Goal: Task Accomplishment & Management: Manage account settings

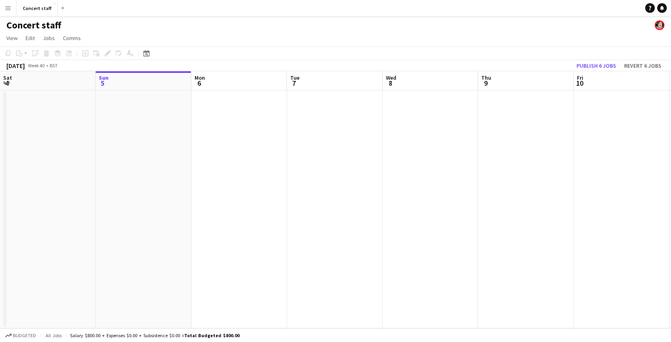
click at [9, 9] on app-icon "Menu" at bounding box center [8, 8] width 6 height 6
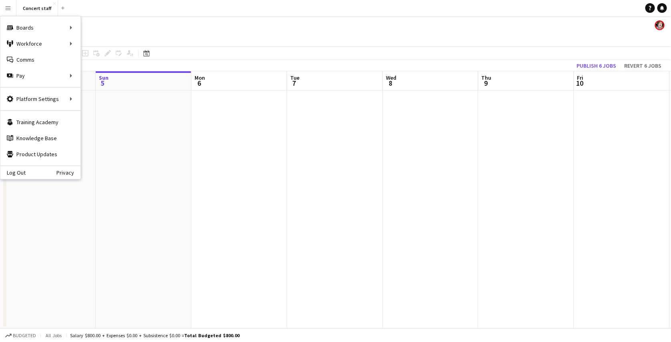
click at [17, 176] on div "Log Out Privacy" at bounding box center [40, 172] width 80 height 14
click at [15, 171] on link "Log Out" at bounding box center [12, 172] width 25 height 6
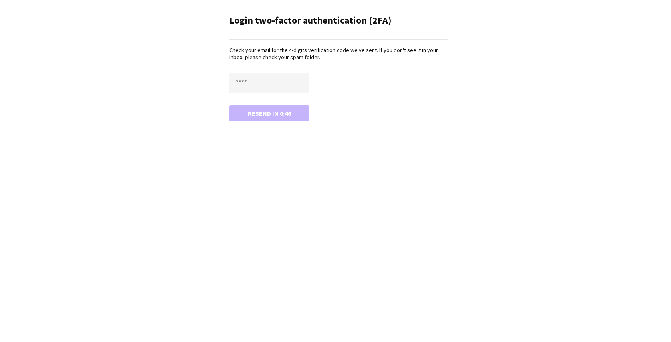
click at [266, 84] on input "text" at bounding box center [270, 83] width 80 height 20
type input "****"
click at [230, 105] on button "Confirm" at bounding box center [270, 113] width 80 height 16
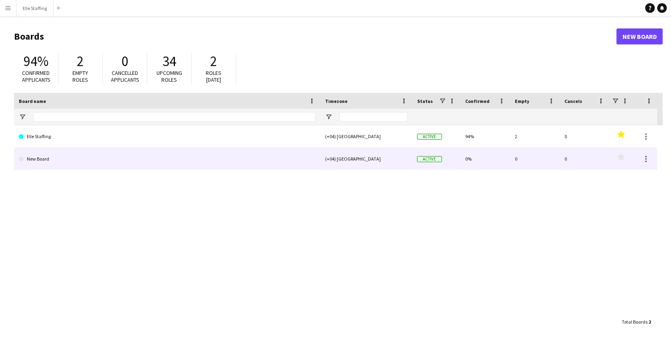
click at [78, 154] on link "New Board" at bounding box center [167, 159] width 297 height 22
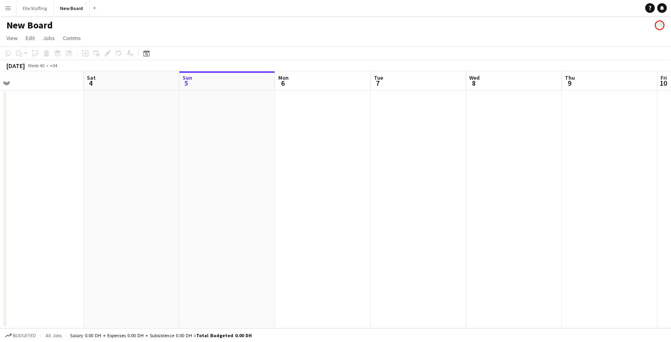
scroll to position [0, 189]
click at [86, 2] on app-icon "Close" at bounding box center [86, 3] width 3 height 3
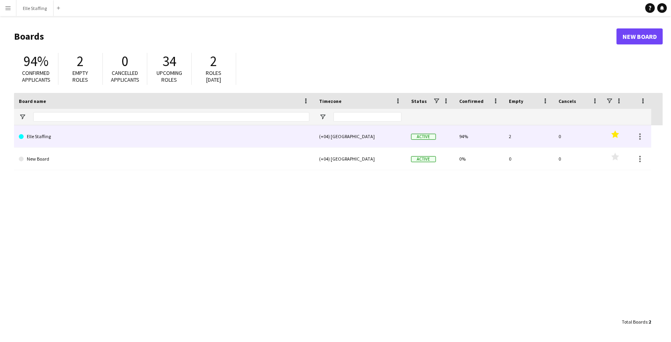
click at [82, 135] on link "Elle Staffing" at bounding box center [164, 136] width 291 height 22
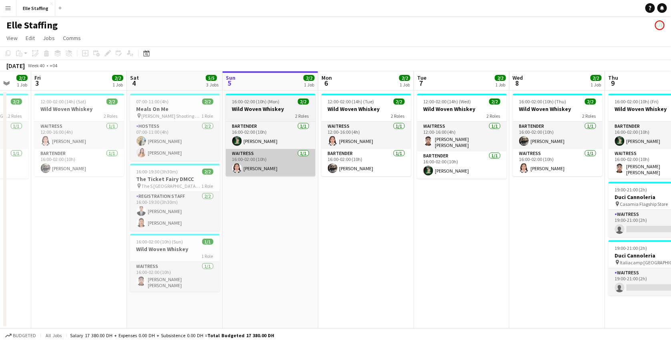
scroll to position [0, 253]
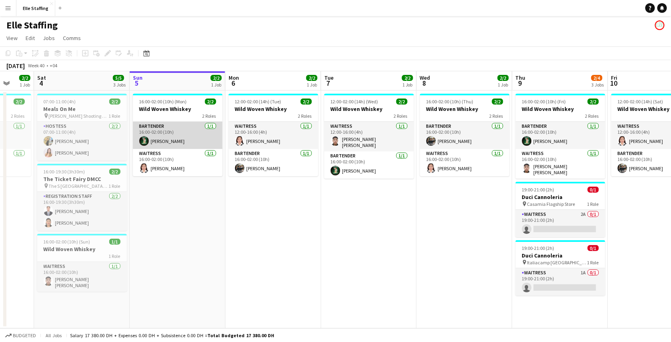
click at [176, 133] on app-card-role "Bartender 1/1 16:00-02:00 (10h) Lal Shrestha" at bounding box center [178, 135] width 90 height 27
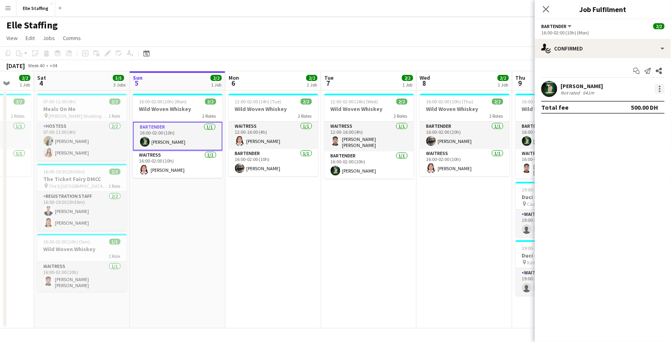
click at [663, 91] on div at bounding box center [660, 89] width 10 height 10
click at [577, 90] on div at bounding box center [335, 171] width 671 height 342
click at [577, 90] on div "Not rated" at bounding box center [571, 93] width 21 height 6
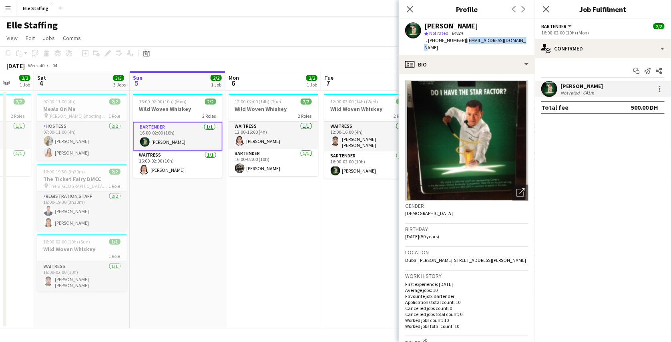
drag, startPoint x: 515, startPoint y: 38, endPoint x: 463, endPoint y: 44, distance: 52.8
click at [463, 44] on div "Lal Shrestha star Not rated 641m t. +971581480972 | shresthalal@hotmail.com" at bounding box center [467, 37] width 136 height 36
copy span "[EMAIL_ADDRESS][DOMAIN_NAME]"
click at [8, 6] on app-icon "Menu" at bounding box center [8, 8] width 6 height 6
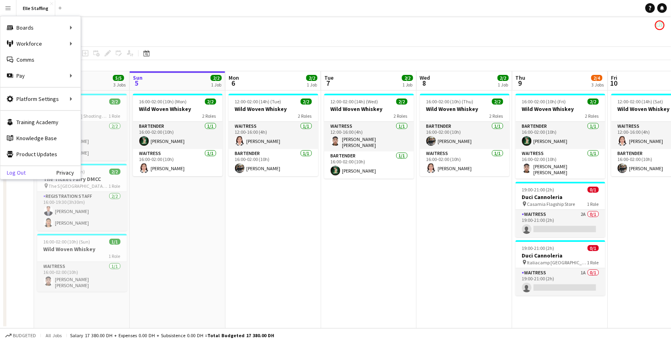
click at [12, 172] on link "Log Out" at bounding box center [12, 172] width 25 height 6
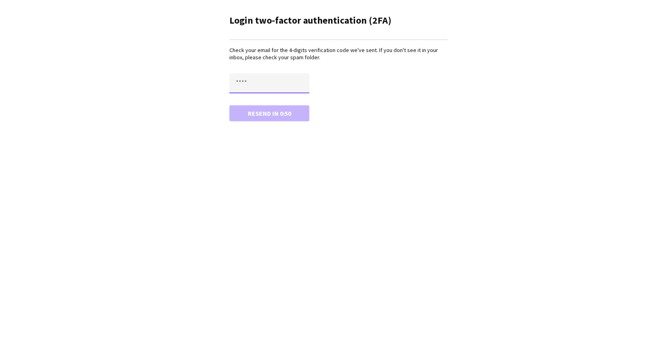
click at [279, 85] on input "text" at bounding box center [270, 83] width 80 height 20
paste input "****"
type input "****"
click at [230, 105] on button "Confirm" at bounding box center [270, 113] width 80 height 16
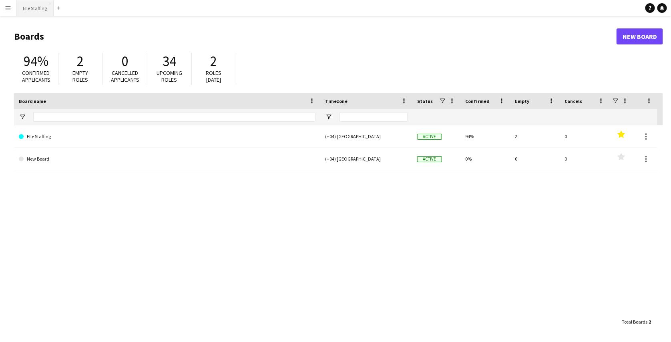
click at [31, 4] on button "Elle Staffing Close" at bounding box center [34, 8] width 37 height 16
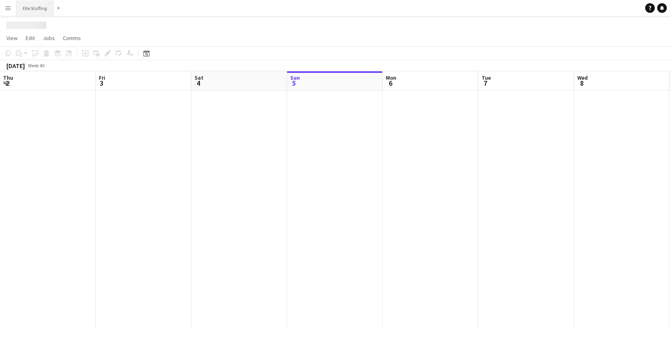
scroll to position [0, 191]
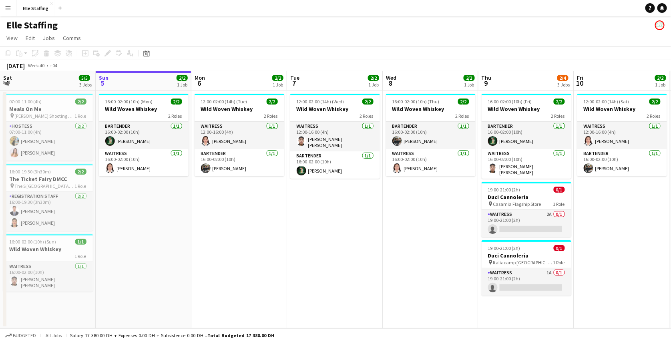
click at [5, 6] on app-icon "Menu" at bounding box center [8, 8] width 6 height 6
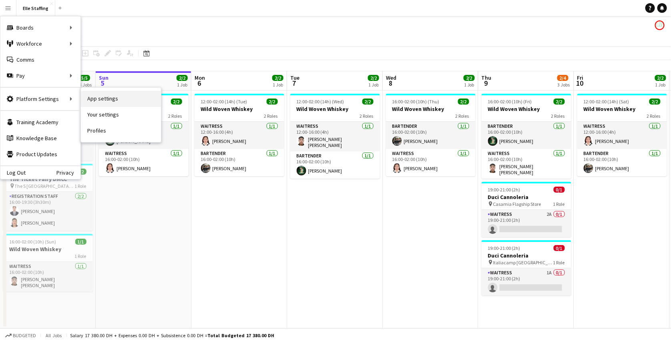
click at [109, 101] on link "App settings" at bounding box center [121, 99] width 80 height 16
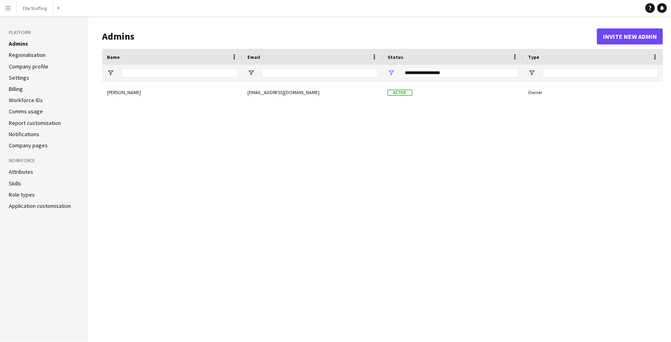
click at [34, 132] on link "Notifications" at bounding box center [24, 134] width 30 height 7
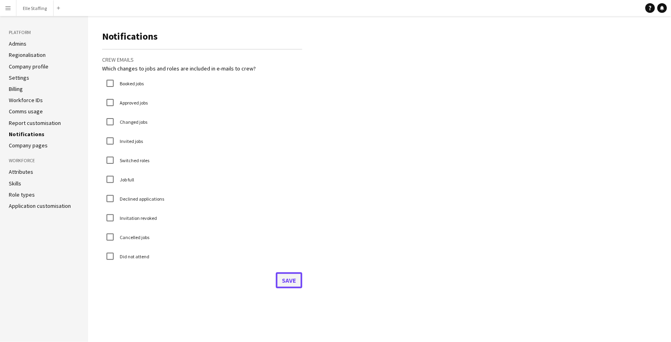
click at [295, 276] on button "Save" at bounding box center [289, 280] width 26 height 16
click at [46, 7] on button "Elle Staffing Close" at bounding box center [34, 8] width 37 height 16
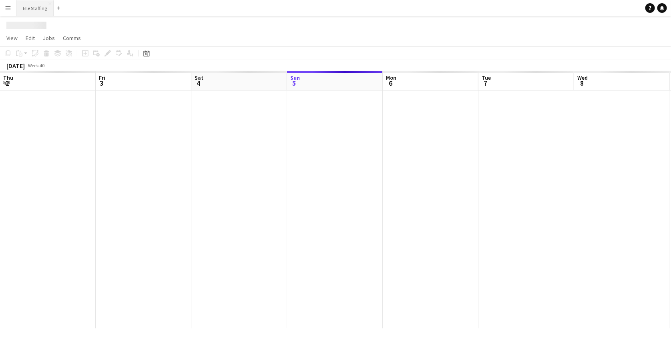
scroll to position [0, 191]
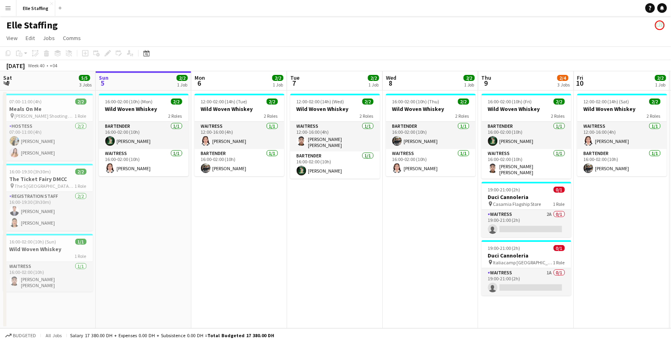
click at [299, 29] on div "Elle Staffing" at bounding box center [335, 23] width 671 height 15
click at [143, 130] on app-card-role "Bartender [DATE] 16:00-02:00 (10h) [PERSON_NAME]" at bounding box center [144, 135] width 90 height 27
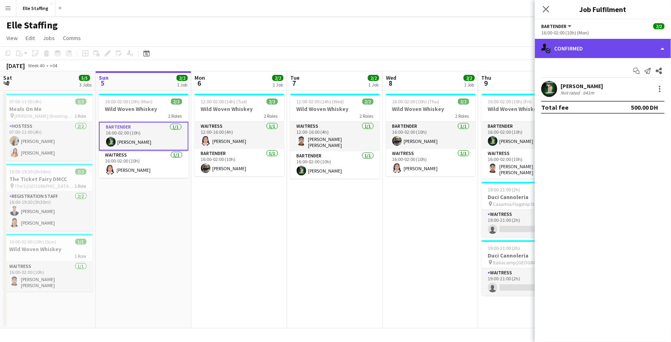
click at [578, 51] on div "single-neutral-actions-check-2 Confirmed" at bounding box center [603, 48] width 136 height 19
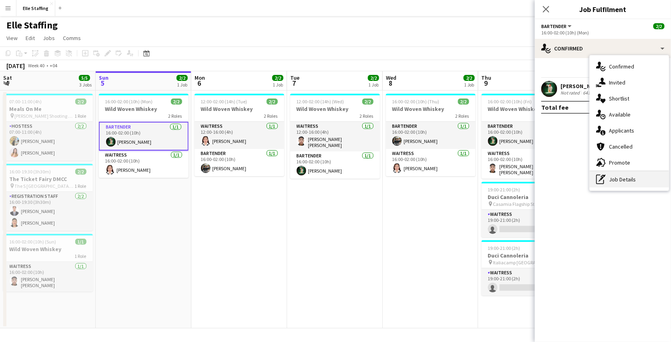
click at [618, 179] on div "pen-write Job Details" at bounding box center [629, 179] width 79 height 16
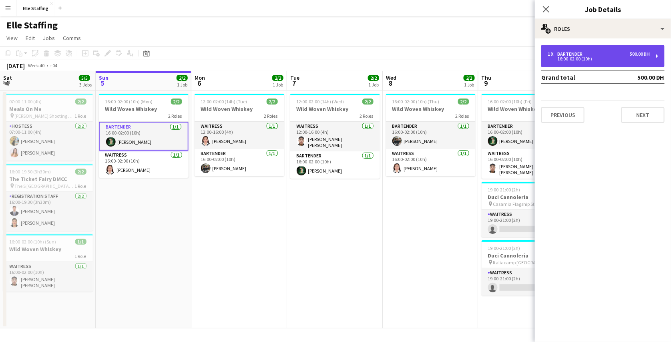
click at [607, 58] on div "16:00-02:00 (10h)" at bounding box center [599, 59] width 102 height 4
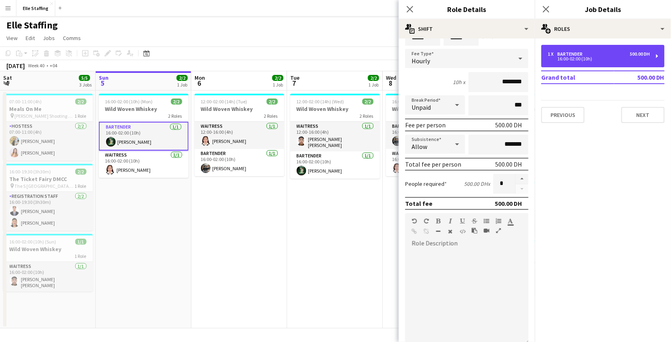
scroll to position [0, 0]
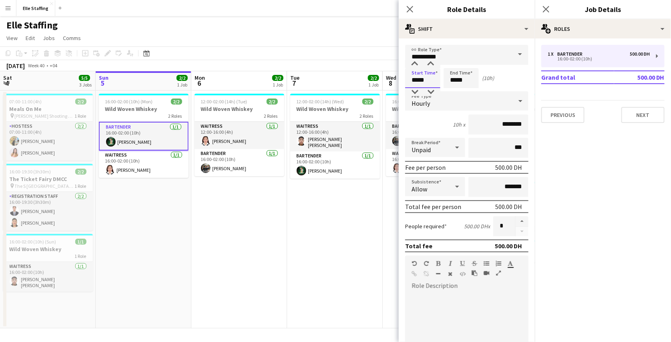
drag, startPoint x: 427, startPoint y: 80, endPoint x: 408, endPoint y: 80, distance: 19.6
click at [408, 80] on input "*****" at bounding box center [422, 78] width 35 height 20
click at [418, 81] on input "*****" at bounding box center [422, 78] width 35 height 20
type input "*****"
click at [416, 91] on div at bounding box center [415, 92] width 16 height 8
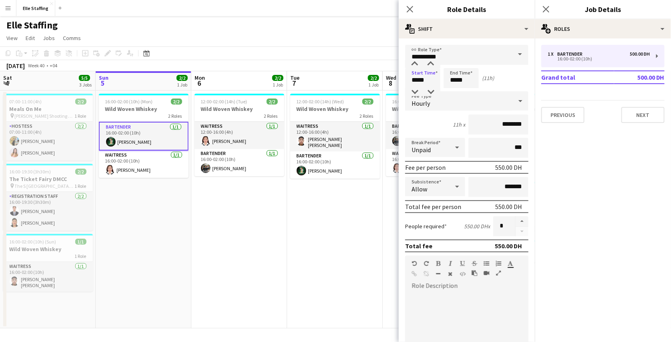
click at [381, 41] on app-page-menu "View Day view expanded Day view collapsed Month view Date picker Jump to [DATE]…" at bounding box center [335, 38] width 671 height 15
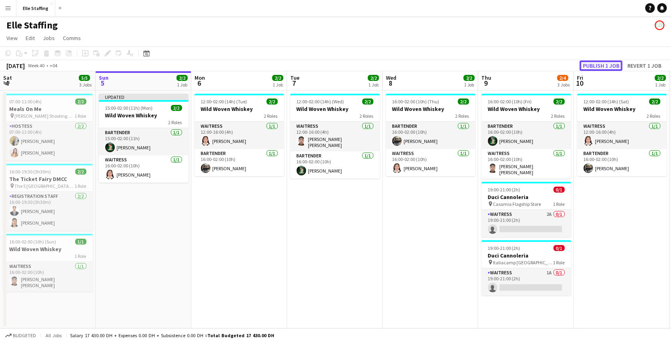
click at [607, 64] on button "Publish 1 job" at bounding box center [601, 65] width 43 height 10
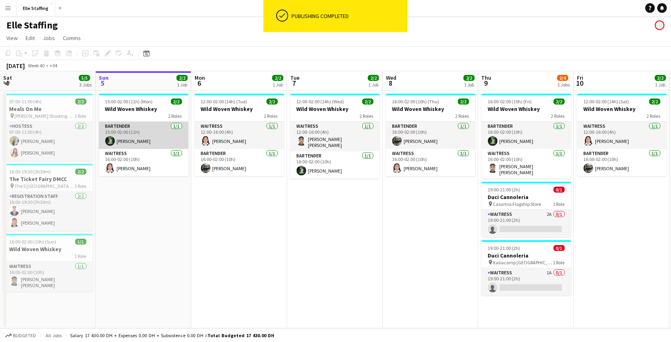
click at [124, 130] on app-card-role "Bartender 1/1 15:00-02:00 (11h) Lal Shrestha" at bounding box center [144, 135] width 90 height 27
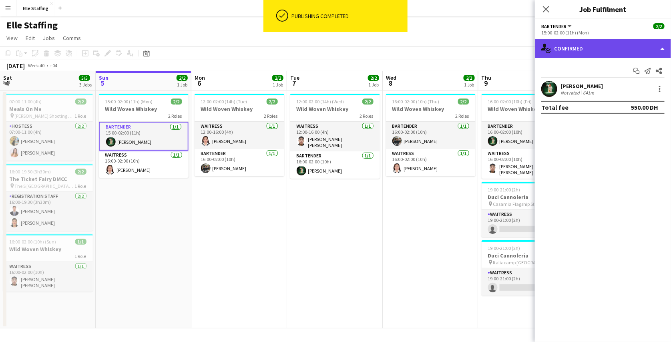
click at [580, 50] on div "single-neutral-actions-check-2 Confirmed" at bounding box center [603, 48] width 136 height 19
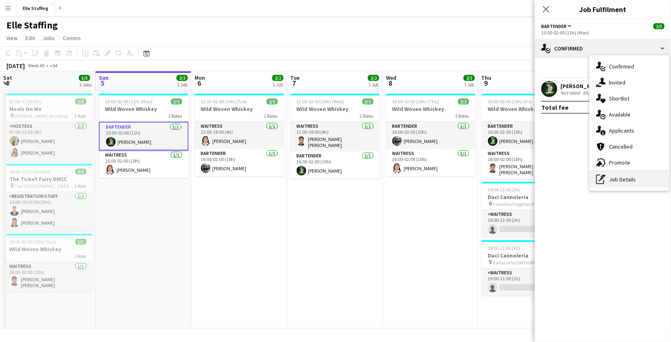
click at [614, 179] on div "pen-write Job Details" at bounding box center [629, 179] width 79 height 16
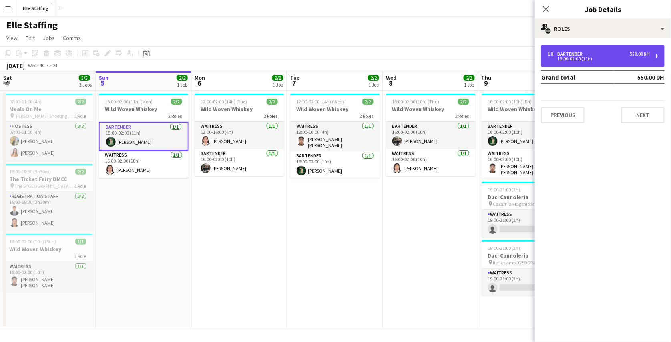
click at [592, 53] on div "1 x Bartender 550.00 DH" at bounding box center [599, 54] width 102 height 6
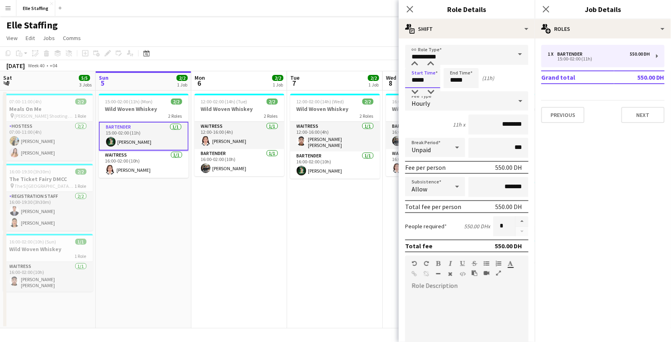
click at [419, 81] on input "*****" at bounding box center [422, 78] width 35 height 20
type input "*****"
click at [416, 61] on div at bounding box center [415, 64] width 16 height 8
click at [383, 50] on app-toolbar "Copy Paste Paste Ctrl+V Paste with crew Ctrl+Shift+V Paste linked Job [GEOGRAPH…" at bounding box center [335, 53] width 671 height 14
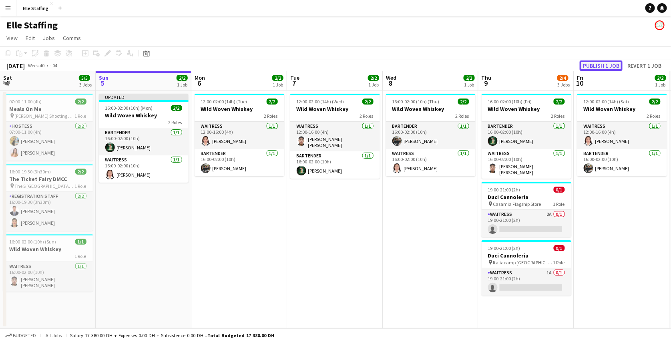
click at [595, 65] on button "Publish 1 job" at bounding box center [601, 65] width 43 height 10
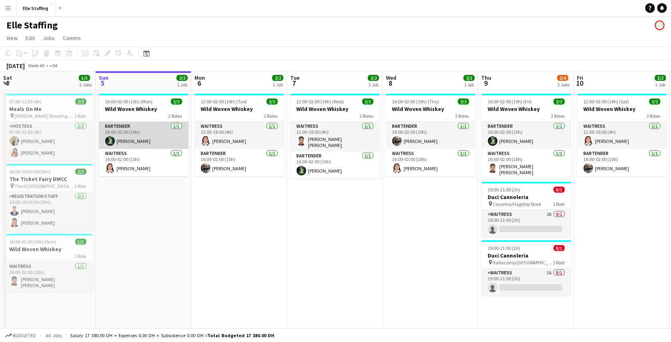
click at [116, 137] on app-card-role "Bartender [DATE] 16:00-02:00 (10h) [PERSON_NAME]" at bounding box center [144, 135] width 90 height 27
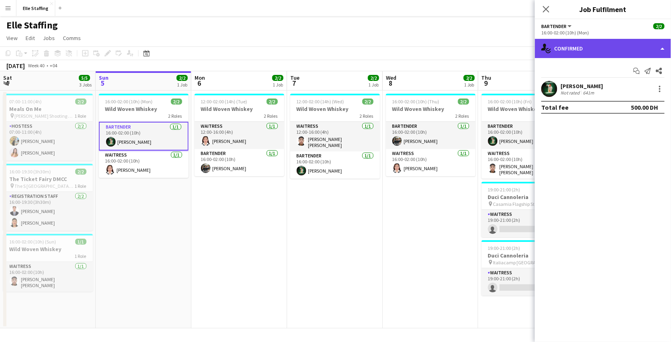
click at [607, 53] on div "single-neutral-actions-check-2 Confirmed" at bounding box center [603, 48] width 136 height 19
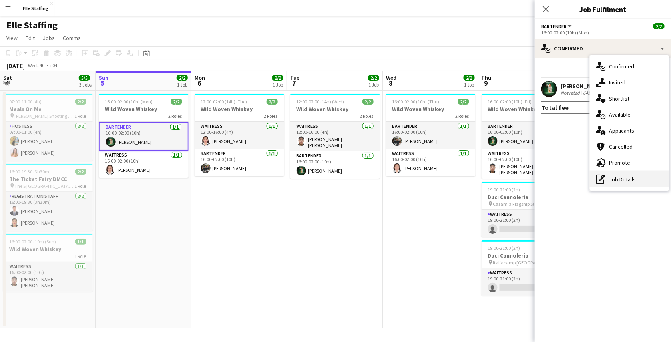
click at [621, 180] on div "pen-write Job Details" at bounding box center [629, 179] width 79 height 16
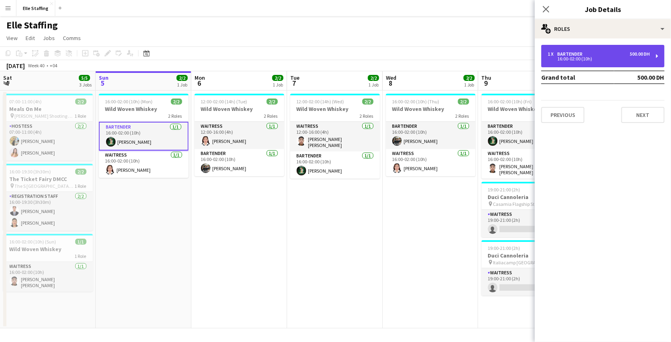
click at [607, 57] on div "16:00-02:00 (10h)" at bounding box center [599, 59] width 102 height 4
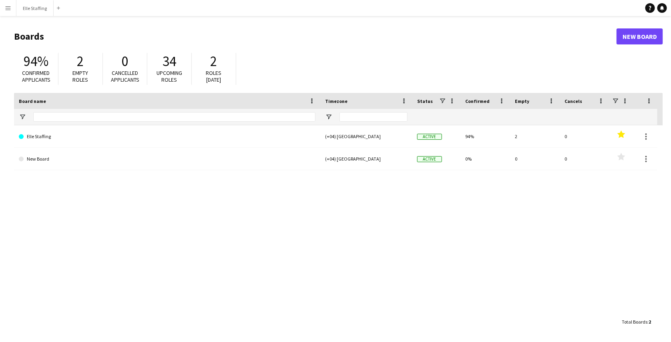
click at [8, 10] on app-icon "Menu" at bounding box center [8, 8] width 6 height 6
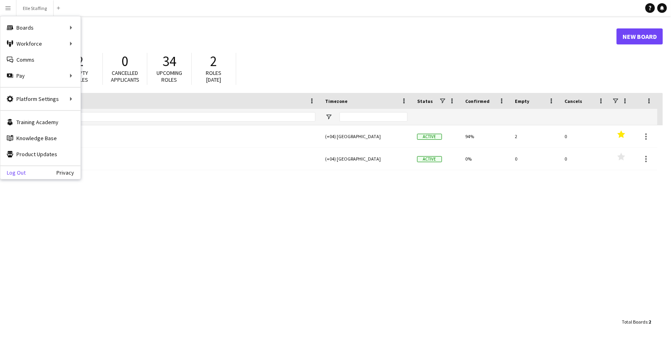
click at [19, 169] on link "Log Out" at bounding box center [12, 172] width 25 height 6
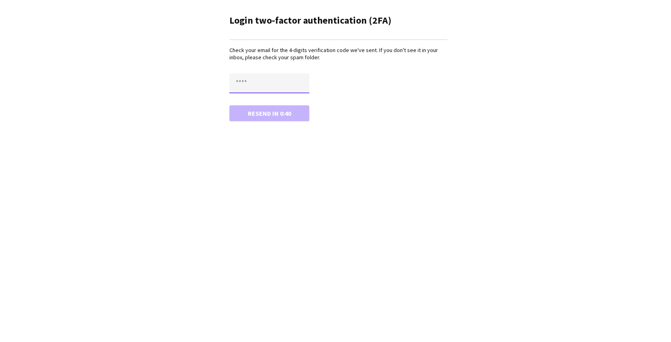
click at [258, 79] on input "text" at bounding box center [270, 83] width 80 height 20
paste input "****"
type input "****"
click at [230, 105] on button "Confirm" at bounding box center [270, 113] width 80 height 16
click at [247, 78] on input "text" at bounding box center [270, 83] width 80 height 20
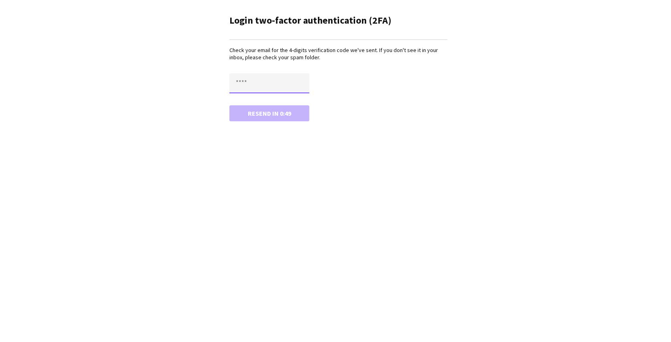
paste input "****"
type input "****"
click at [230, 105] on button "Confirm" at bounding box center [270, 113] width 80 height 16
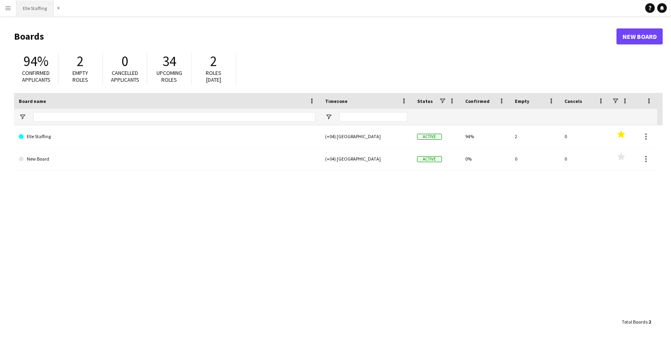
click at [32, 8] on button "Elle Staffing Close" at bounding box center [34, 8] width 37 height 16
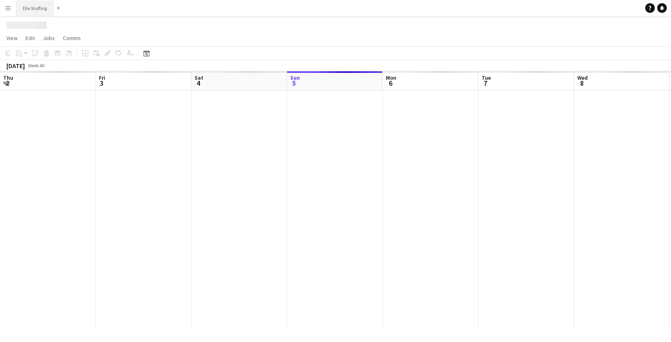
scroll to position [0, 191]
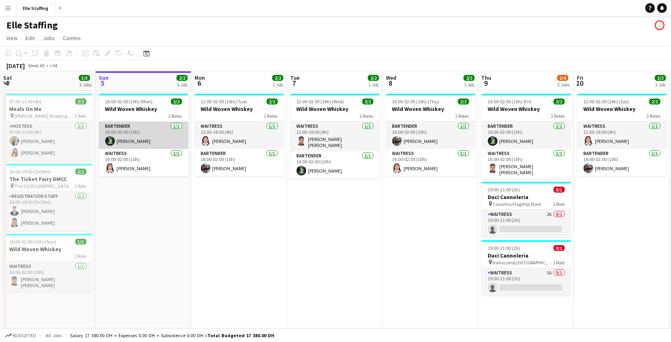
click at [141, 133] on app-card-role "Bartender [DATE] 16:00-02:00 (10h) [PERSON_NAME]" at bounding box center [144, 135] width 90 height 27
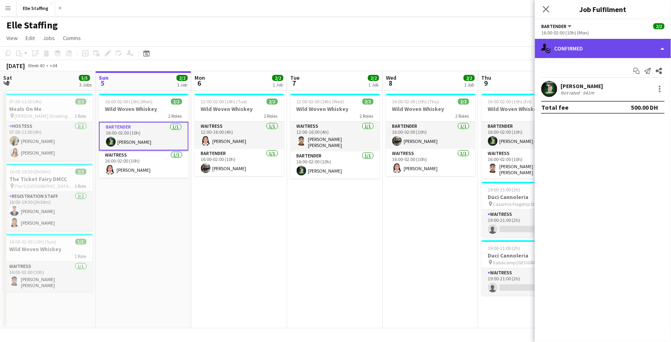
click at [574, 44] on div "single-neutral-actions-check-2 Confirmed" at bounding box center [603, 48] width 136 height 19
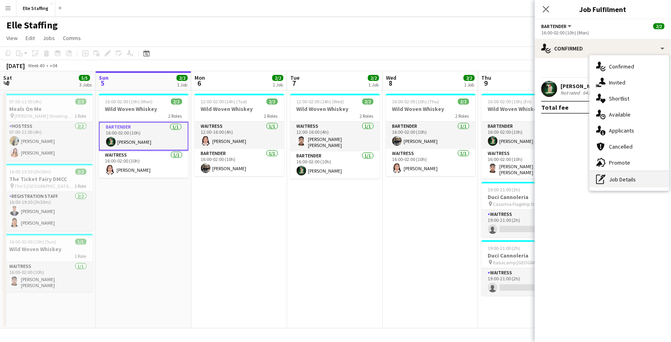
click at [622, 178] on div "pen-write Job Details" at bounding box center [629, 179] width 79 height 16
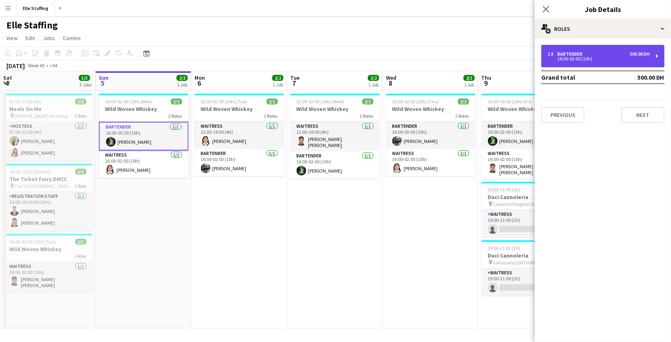
click at [616, 58] on div "16:00-02:00 (10h)" at bounding box center [599, 59] width 102 height 4
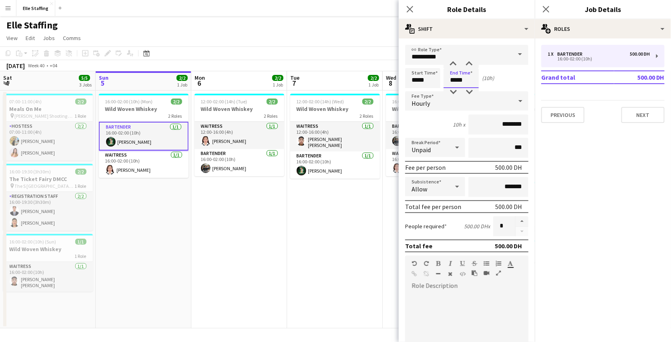
click at [456, 81] on input "*****" at bounding box center [461, 78] width 35 height 20
type input "*****"
click at [453, 94] on div at bounding box center [453, 92] width 16 height 8
click at [382, 52] on app-toolbar "Copy Paste Paste Ctrl+V Paste with crew Ctrl+Shift+V Paste linked Job [GEOGRAPH…" at bounding box center [335, 53] width 671 height 14
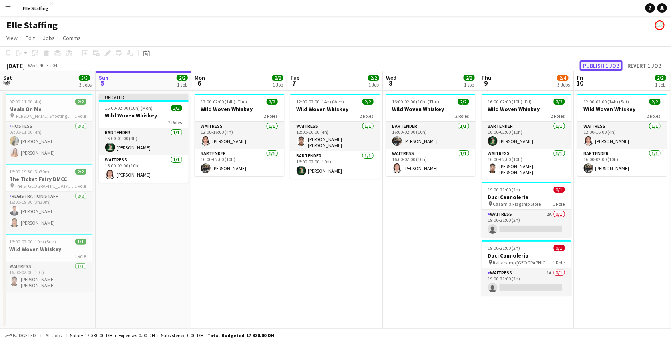
click at [595, 65] on button "Publish 1 job" at bounding box center [601, 65] width 43 height 10
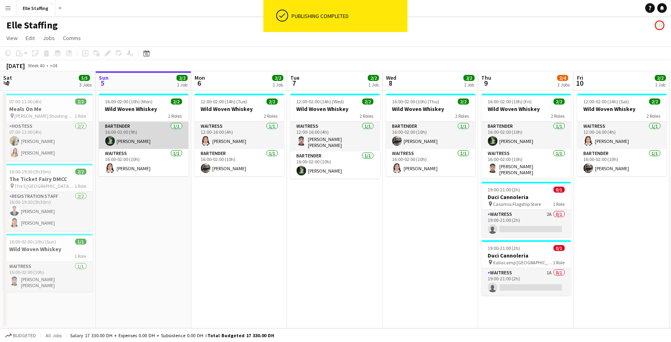
click at [165, 131] on app-card-role "Bartender [DATE] 16:00-01:00 (9h) [PERSON_NAME]" at bounding box center [144, 135] width 90 height 27
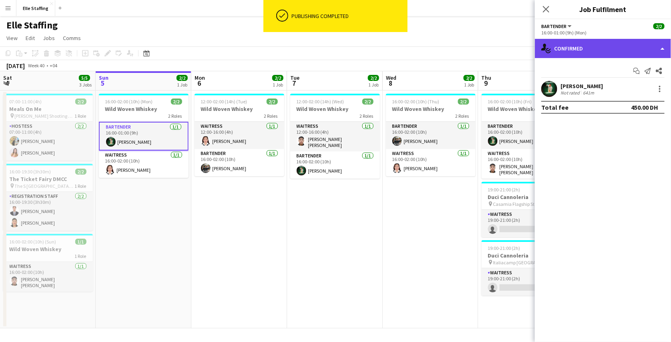
click at [619, 52] on div "single-neutral-actions-check-2 Confirmed" at bounding box center [603, 48] width 136 height 19
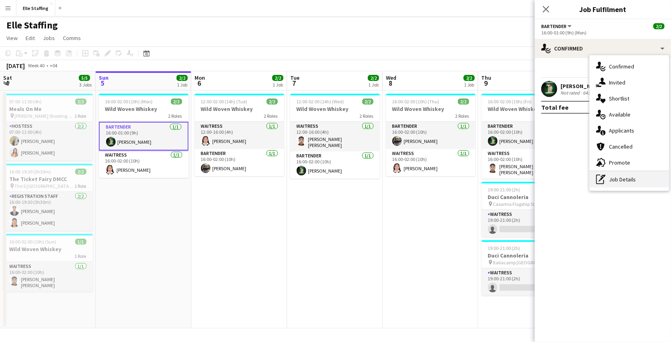
click at [620, 179] on div "pen-write Job Details" at bounding box center [629, 179] width 79 height 16
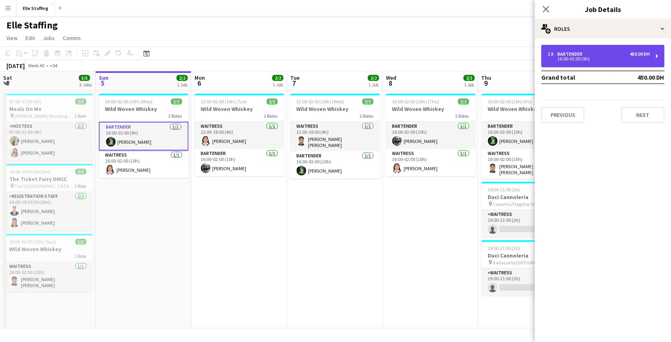
click at [608, 61] on div "1 x Bartender 450.00 DH 16:00-01:00 (9h)" at bounding box center [603, 56] width 123 height 22
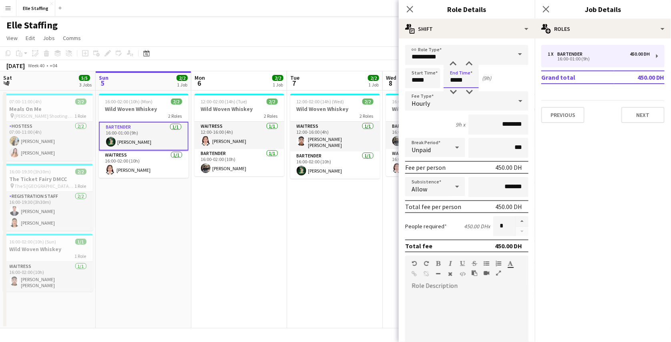
click at [454, 79] on input "*****" at bounding box center [461, 78] width 35 height 20
type input "*****"
click at [454, 64] on div at bounding box center [453, 64] width 16 height 8
click at [367, 48] on app-toolbar "Copy Paste Paste Ctrl+V Paste with crew Ctrl+Shift+V Paste linked Job [GEOGRAPH…" at bounding box center [335, 53] width 671 height 14
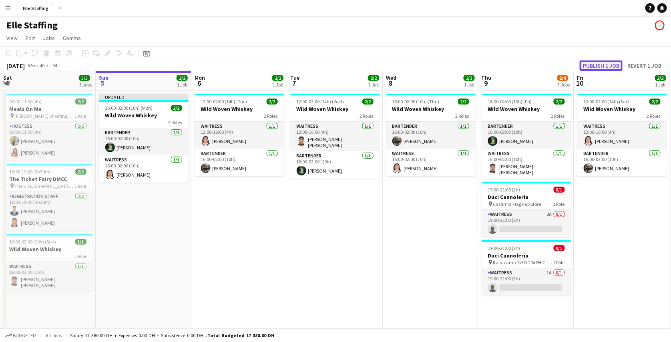
click at [595, 63] on button "Publish 1 job" at bounding box center [601, 65] width 43 height 10
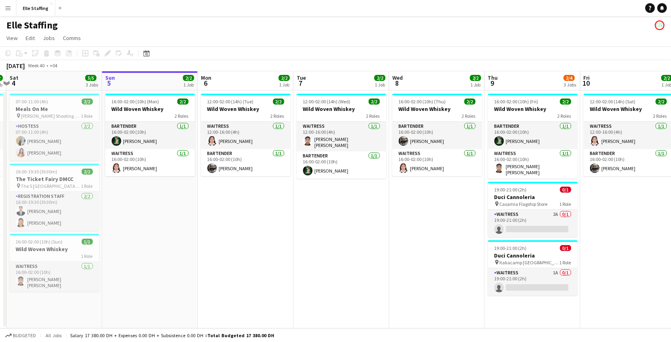
drag, startPoint x: 129, startPoint y: 160, endPoint x: 137, endPoint y: 163, distance: 8.5
click at [137, 163] on app-calendar-viewport "Thu 2 2/2 1 Job Fri 3 2/2 1 Job Sat 4 5/5 3 Jobs Sun 5 2/2 1 Job Mon 6 2/2 1 Jo…" at bounding box center [335, 199] width 671 height 257
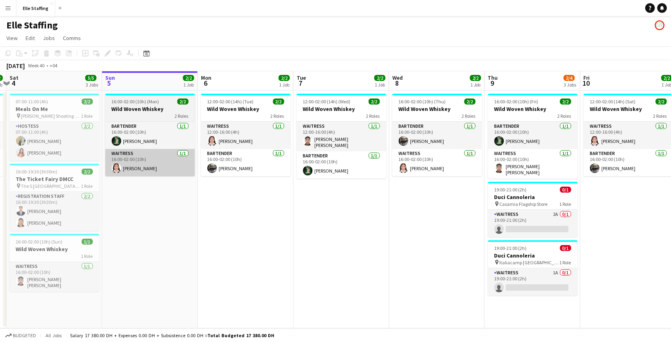
scroll to position [0, 183]
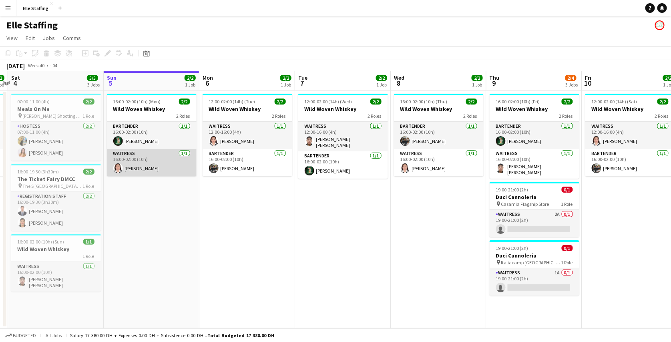
click at [137, 163] on app-card-role "Waitress [DATE] 16:00-02:00 (10h) [PERSON_NAME]" at bounding box center [152, 162] width 90 height 27
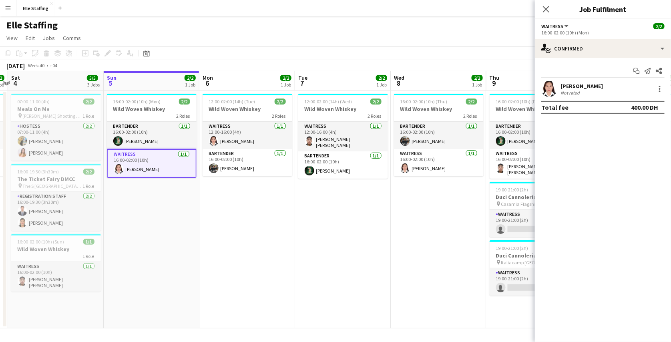
drag, startPoint x: 592, startPoint y: 34, endPoint x: 541, endPoint y: 32, distance: 51.7
click at [541, 32] on app-options-switcher "Waitress All roles Waitress [DATE] 16:00-02:00 (10h) (Mon)" at bounding box center [603, 29] width 136 height 20
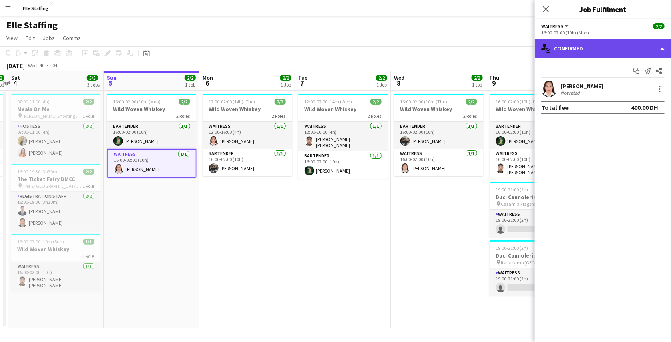
click at [581, 50] on div "single-neutral-actions-check-2 Confirmed" at bounding box center [603, 48] width 136 height 19
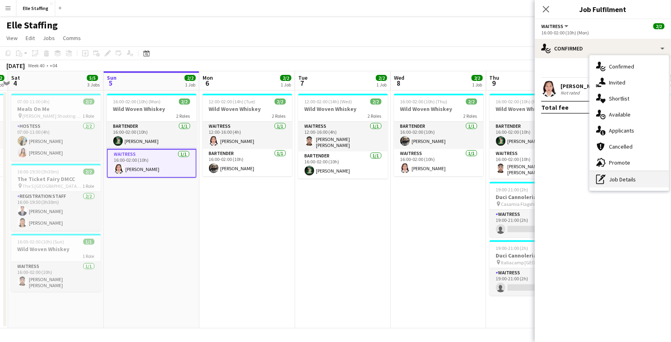
click at [621, 179] on div "pen-write Job Details" at bounding box center [629, 179] width 79 height 16
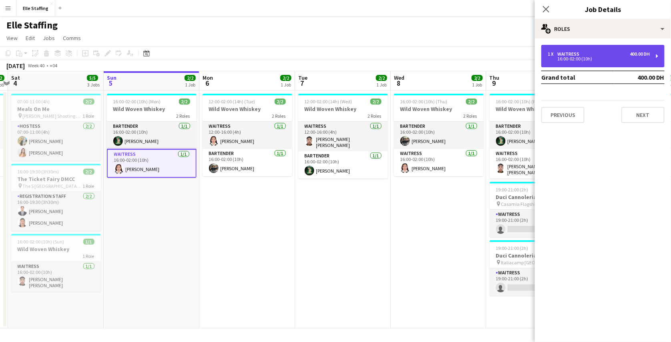
click at [606, 57] on div "16:00-02:00 (10h)" at bounding box center [599, 59] width 102 height 4
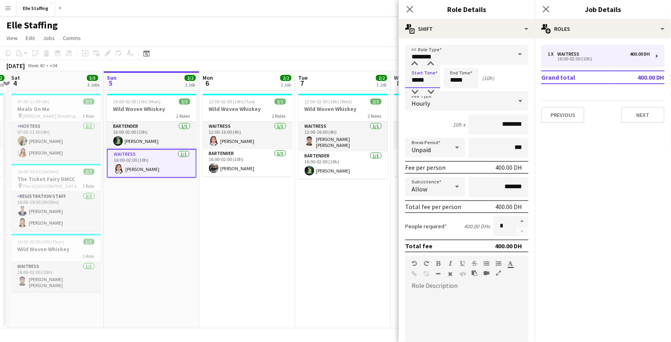
click at [417, 83] on input "*****" at bounding box center [422, 78] width 35 height 20
type input "*****"
click at [415, 92] on div at bounding box center [415, 92] width 16 height 8
click at [456, 83] on input "*****" at bounding box center [461, 78] width 35 height 20
type input "*****"
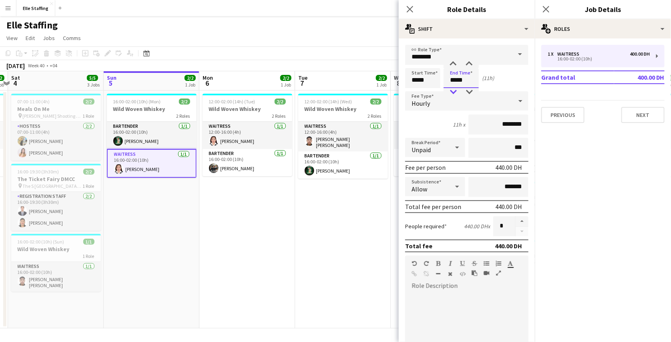
click at [453, 95] on div at bounding box center [453, 92] width 16 height 8
click at [382, 55] on app-toolbar "Copy Paste Paste Ctrl+V Paste with crew Ctrl+Shift+V Paste linked Job [GEOGRAPH…" at bounding box center [335, 53] width 671 height 14
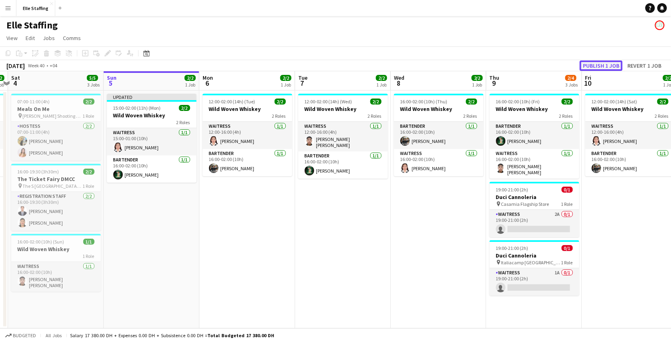
click at [594, 62] on button "Publish 1 job" at bounding box center [601, 65] width 43 height 10
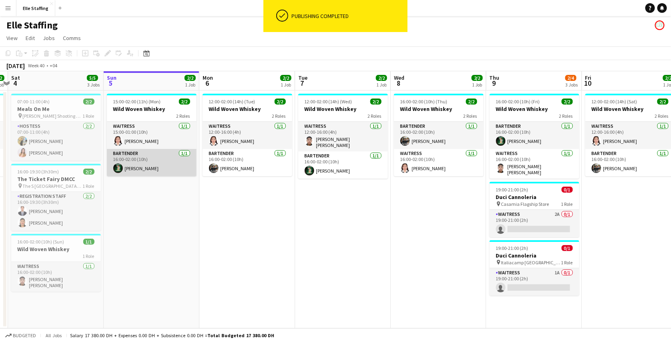
click at [175, 157] on app-card-role "Bartender [DATE] 16:00-02:00 (10h) [PERSON_NAME]" at bounding box center [152, 162] width 90 height 27
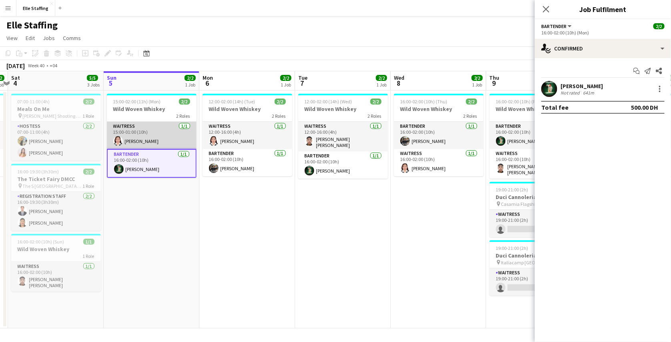
click at [164, 130] on app-card-role "Waitress [DATE] 15:00-01:00 (10h) [PERSON_NAME]" at bounding box center [152, 135] width 90 height 27
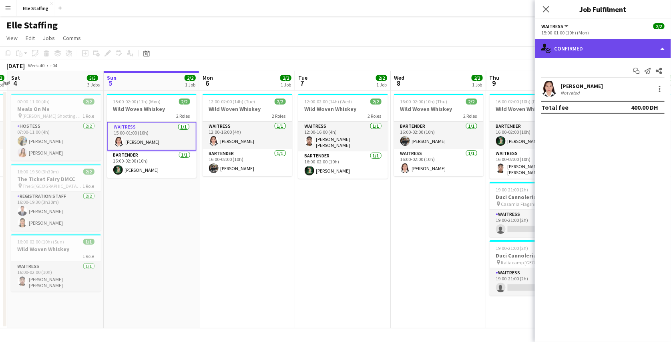
click at [585, 50] on div "single-neutral-actions-check-2 Confirmed" at bounding box center [603, 48] width 136 height 19
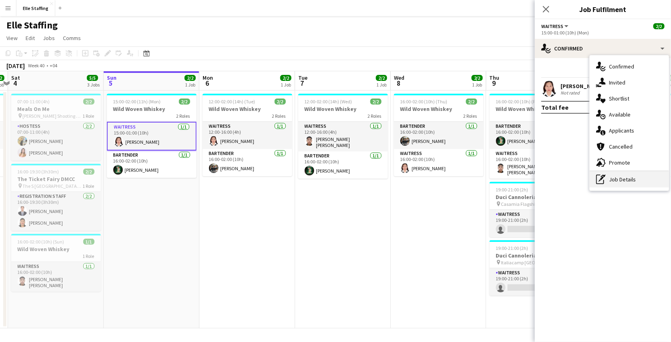
click at [614, 178] on div "pen-write Job Details" at bounding box center [629, 179] width 79 height 16
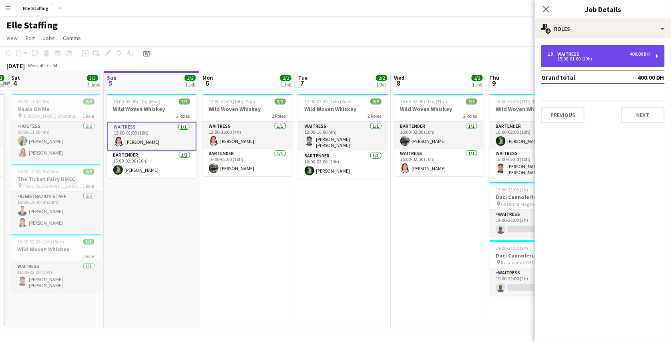
click at [596, 58] on div "15:00-01:00 (10h)" at bounding box center [599, 59] width 102 height 4
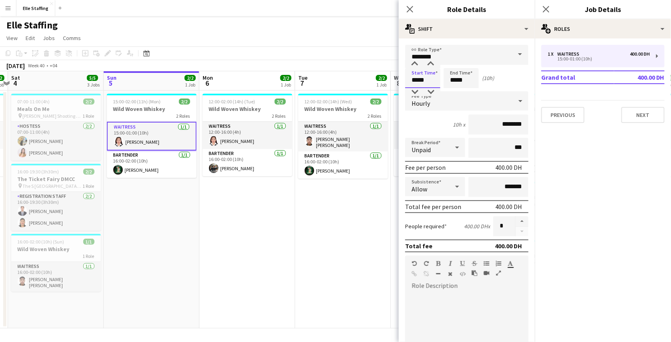
click at [414, 80] on input "*****" at bounding box center [422, 78] width 35 height 20
type input "*****"
click at [415, 66] on div at bounding box center [415, 64] width 16 height 8
click at [455, 79] on input "*****" at bounding box center [461, 78] width 35 height 20
type input "*****"
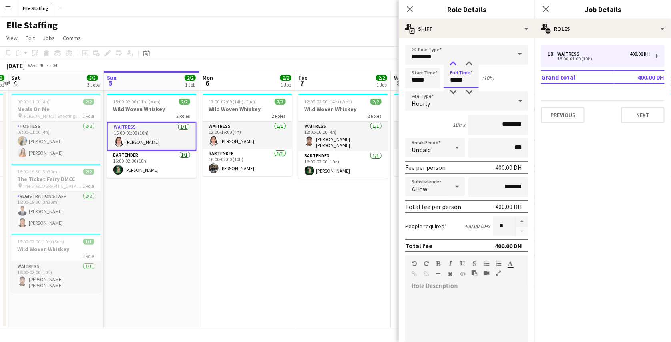
click at [455, 67] on div at bounding box center [453, 64] width 16 height 8
click at [516, 74] on div "Start Time ***** End Time ***** (10h)" at bounding box center [466, 78] width 123 height 20
click at [381, 46] on app-page-menu "View Day view expanded Day view collapsed Month view Date picker Jump to [DATE]…" at bounding box center [335, 38] width 671 height 15
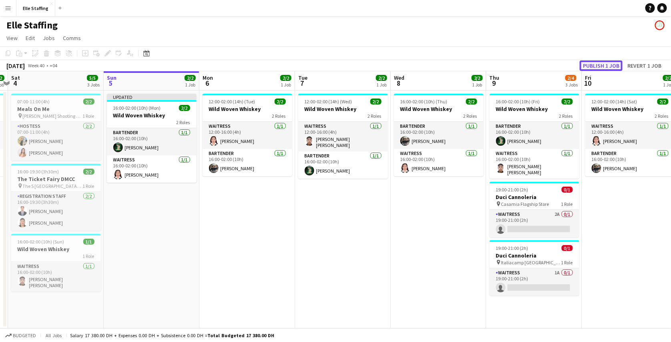
click at [598, 64] on button "Publish 1 job" at bounding box center [601, 65] width 43 height 10
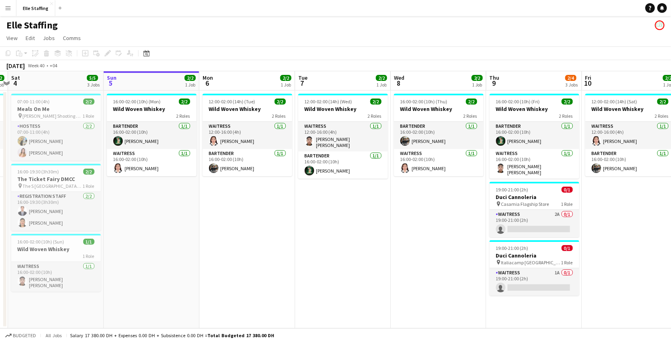
click at [11, 4] on button "Menu" at bounding box center [8, 8] width 16 height 16
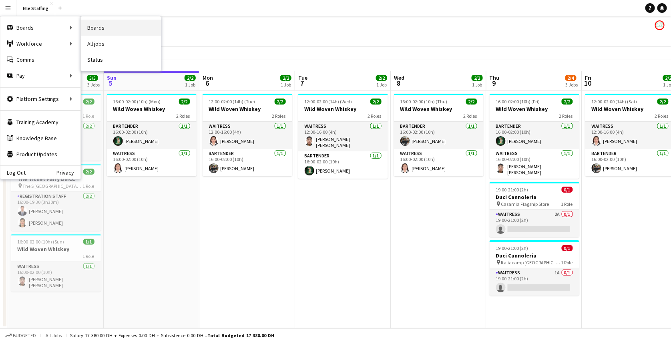
click at [108, 25] on link "Boards" at bounding box center [121, 28] width 80 height 16
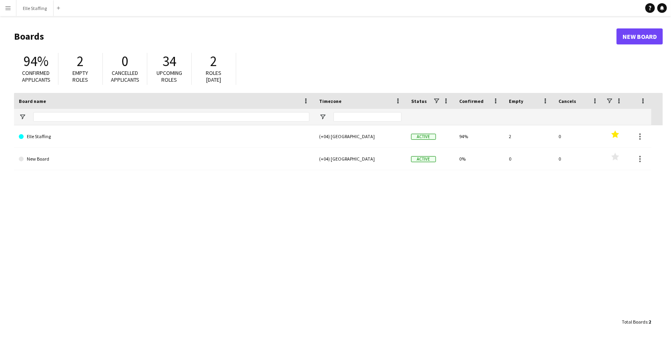
click at [5, 9] on app-icon "Menu" at bounding box center [8, 8] width 6 height 6
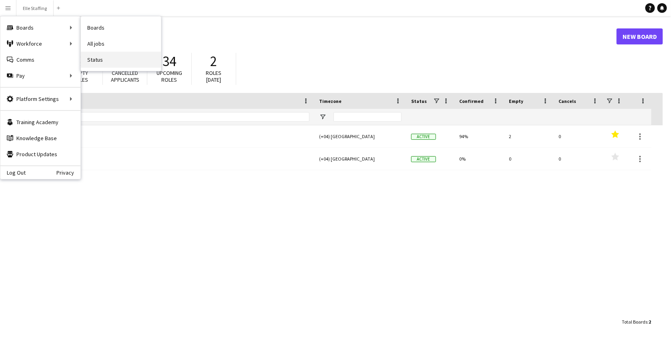
click at [98, 57] on link "Status" at bounding box center [121, 60] width 80 height 16
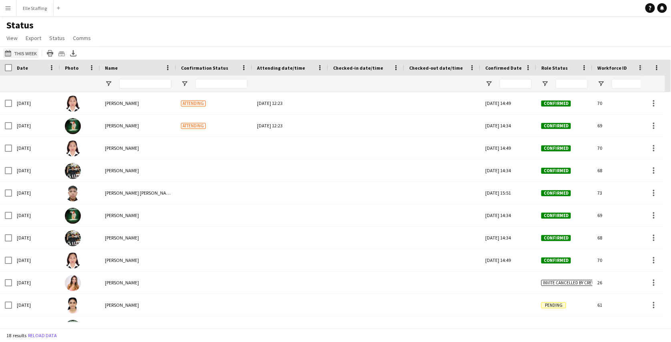
click at [27, 55] on button "This Week This Week" at bounding box center [20, 53] width 35 height 10
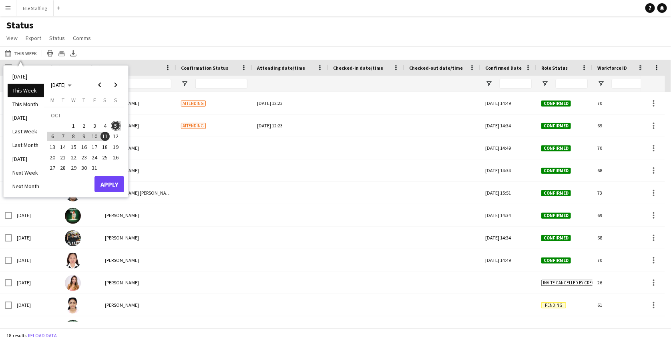
click at [69, 126] on button "1" at bounding box center [74, 126] width 10 height 10
click at [104, 132] on span "11" at bounding box center [106, 137] width 10 height 10
click at [118, 181] on button "Apply" at bounding box center [110, 184] width 30 height 16
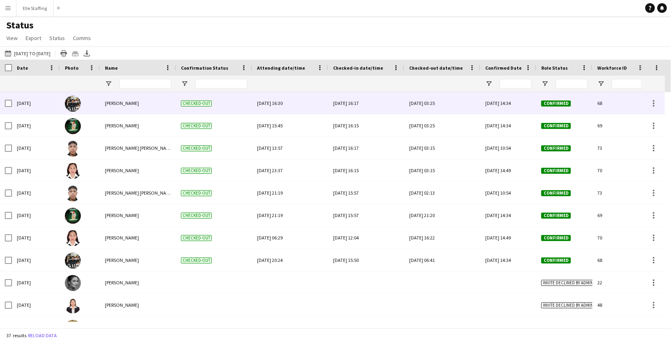
click at [124, 99] on div "[PERSON_NAME]" at bounding box center [138, 103] width 76 height 22
click at [123, 103] on span "[PERSON_NAME]" at bounding box center [122, 103] width 34 height 6
click at [72, 107] on img at bounding box center [73, 104] width 16 height 16
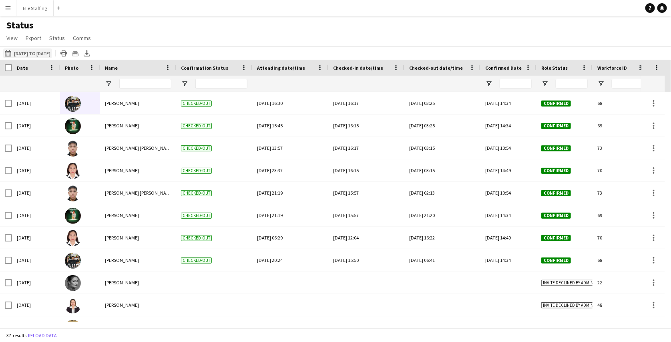
click at [34, 57] on button "This Week [DATE] to [DATE]" at bounding box center [27, 53] width 49 height 10
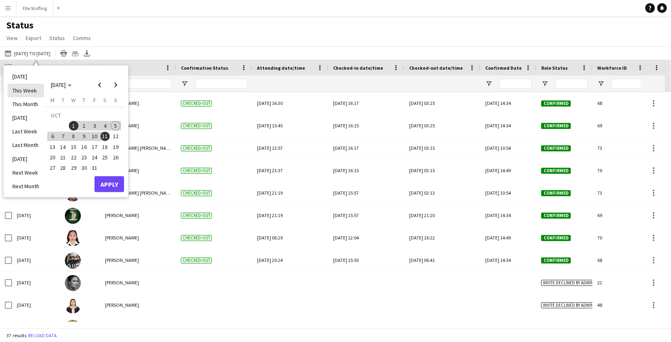
click at [30, 89] on li "This Week" at bounding box center [26, 91] width 36 height 14
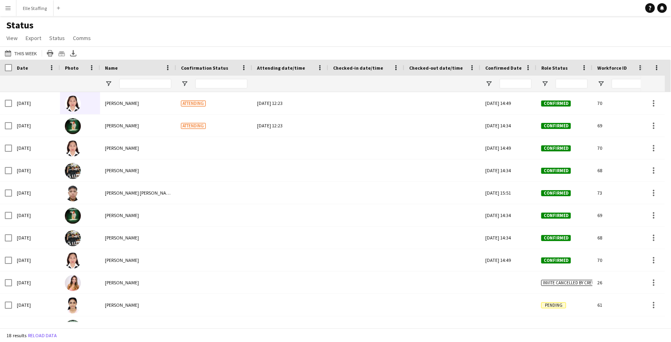
click at [7, 8] on app-icon "Menu" at bounding box center [8, 8] width 6 height 6
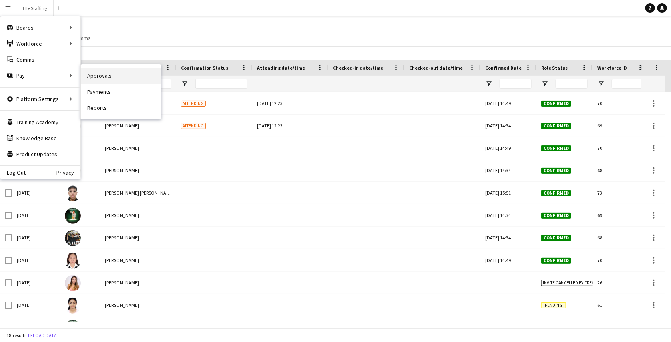
click at [97, 76] on link "Approvals" at bounding box center [121, 76] width 80 height 16
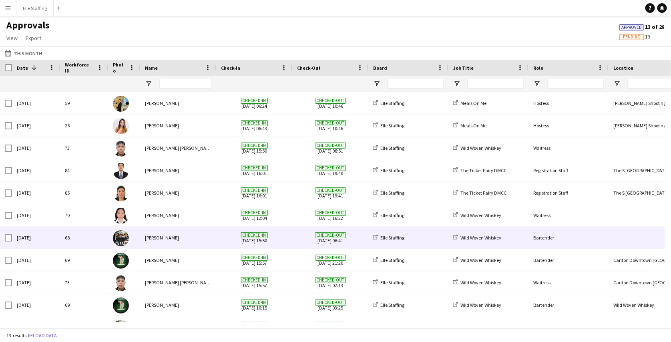
click at [212, 232] on div "[PERSON_NAME]" at bounding box center [178, 238] width 76 height 22
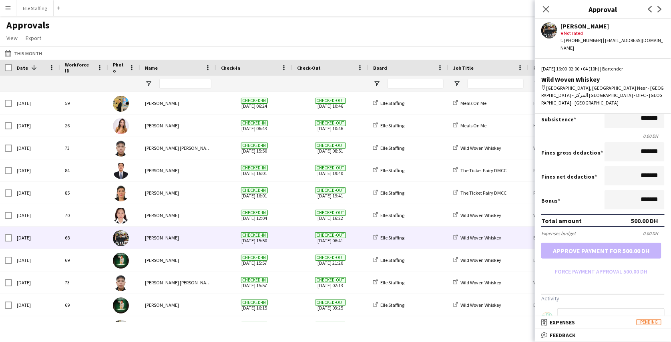
scroll to position [164, 0]
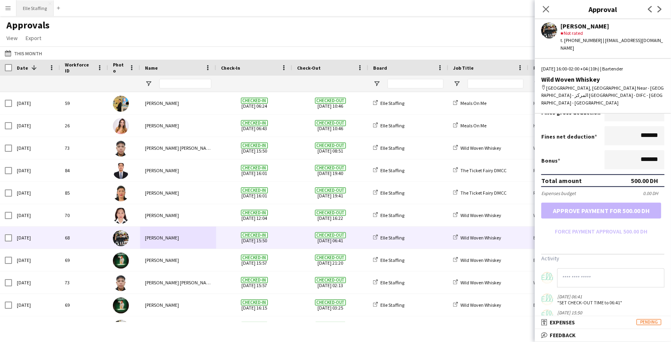
click at [39, 3] on button "Elle Staffing Close" at bounding box center [34, 8] width 37 height 16
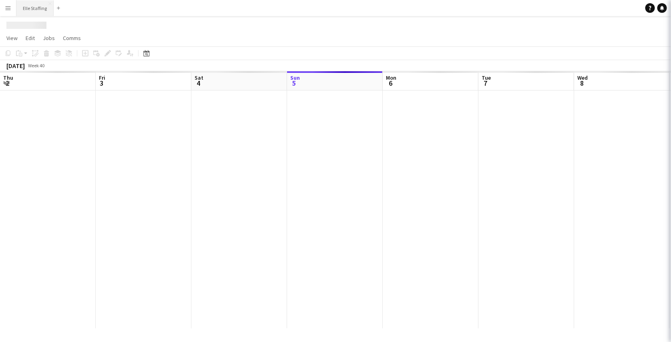
scroll to position [0, 191]
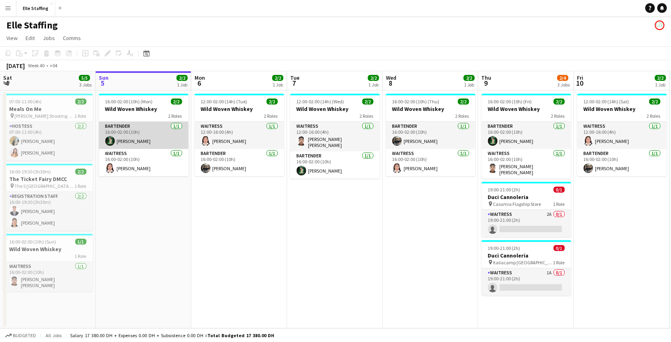
click at [151, 127] on app-card-role "Bartender [DATE] 16:00-02:00 (10h) [PERSON_NAME]" at bounding box center [144, 135] width 90 height 27
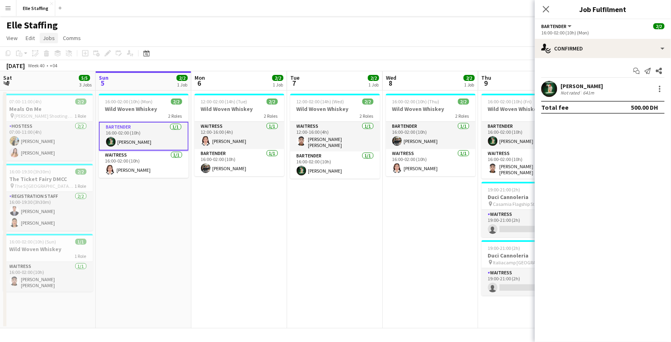
click at [50, 41] on span "Jobs" at bounding box center [49, 37] width 12 height 7
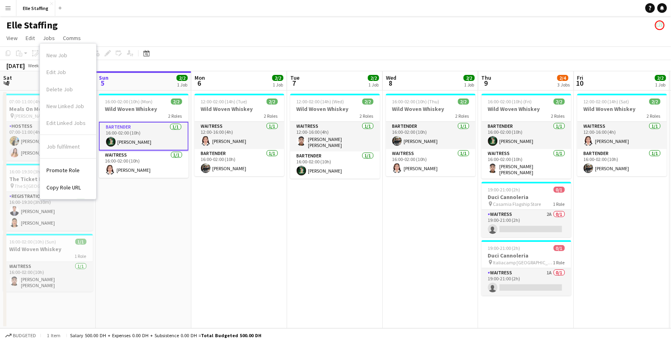
click at [138, 135] on app-card-role "Bartender [DATE] 16:00-02:00 (10h) [PERSON_NAME]" at bounding box center [144, 136] width 90 height 29
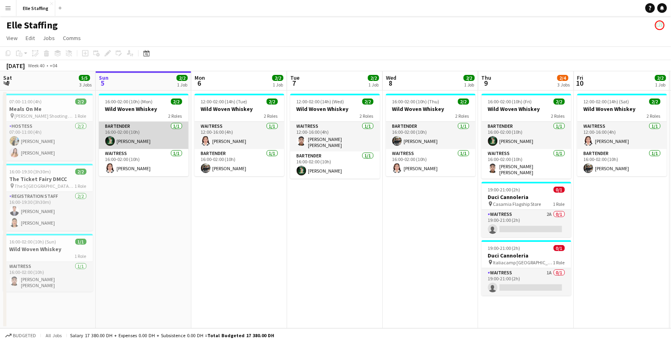
click at [138, 135] on app-card-role "Bartender [DATE] 16:00-02:00 (10h) [PERSON_NAME]" at bounding box center [144, 135] width 90 height 27
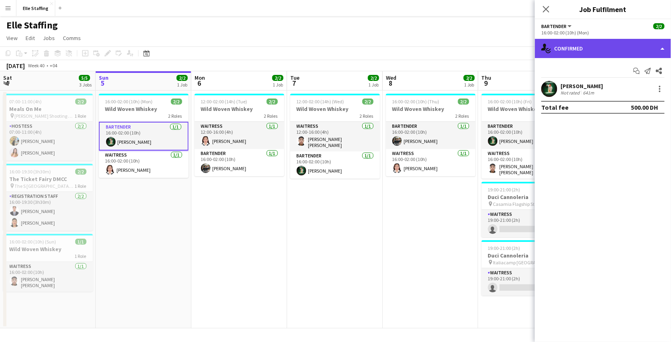
click at [599, 46] on div "single-neutral-actions-check-2 Confirmed" at bounding box center [603, 48] width 136 height 19
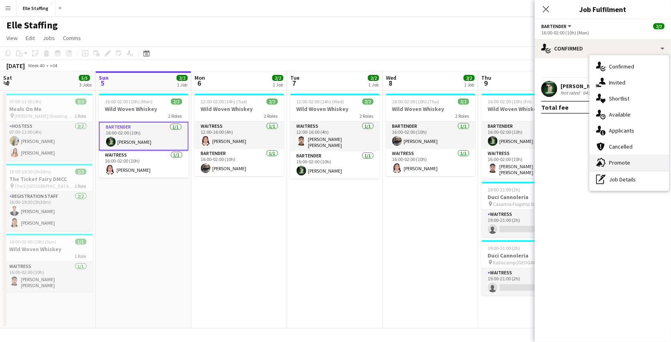
click at [624, 163] on span "Promote" at bounding box center [619, 162] width 21 height 7
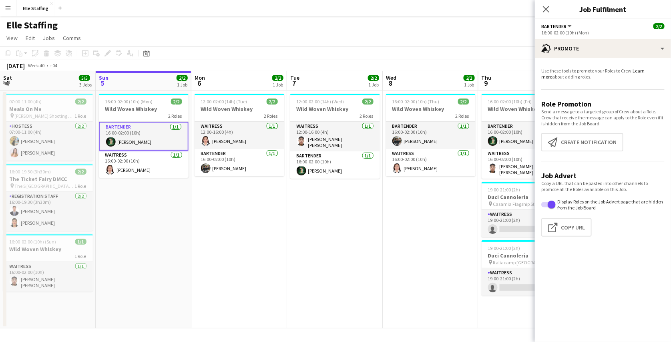
click at [157, 138] on app-card-role "Bartender [DATE] 16:00-02:00 (10h) [PERSON_NAME]" at bounding box center [144, 136] width 90 height 29
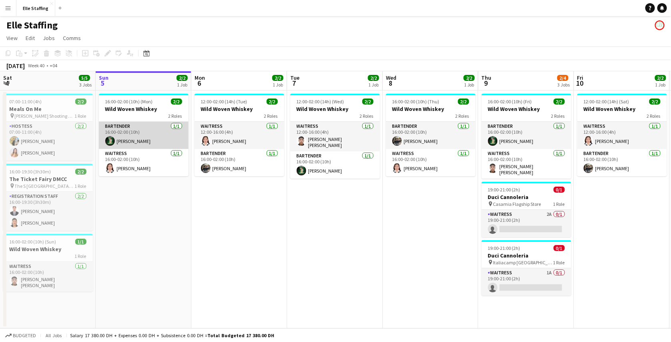
click at [157, 138] on app-card-role "Bartender [DATE] 16:00-02:00 (10h) [PERSON_NAME]" at bounding box center [144, 135] width 90 height 27
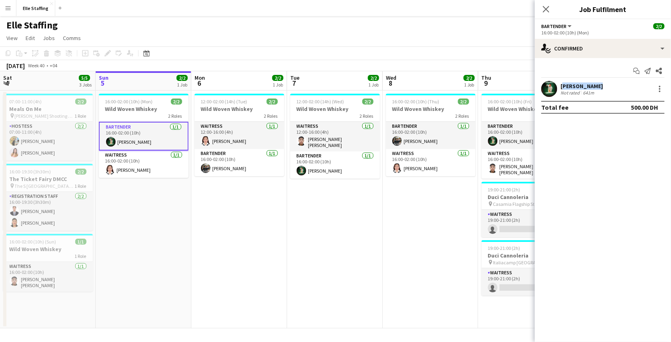
drag, startPoint x: 602, startPoint y: 84, endPoint x: 561, endPoint y: 86, distance: 40.5
click at [561, 86] on div "[PERSON_NAME] Not rated 641m" at bounding box center [603, 89] width 136 height 16
copy div "[PERSON_NAME]"
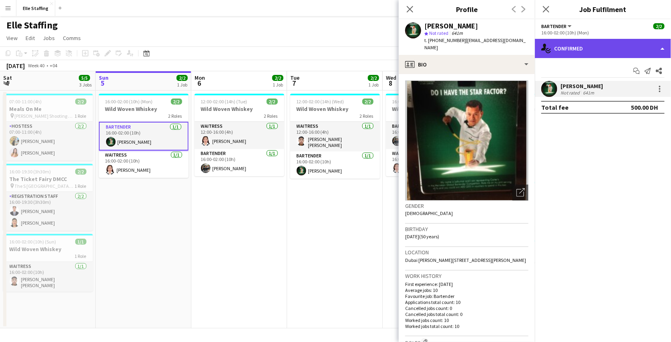
click at [572, 41] on div "single-neutral-actions-check-2 Confirmed" at bounding box center [603, 48] width 136 height 19
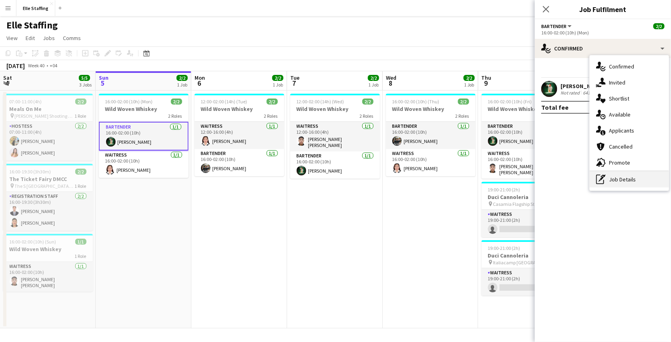
click at [622, 173] on div "pen-write Job Details" at bounding box center [629, 179] width 79 height 16
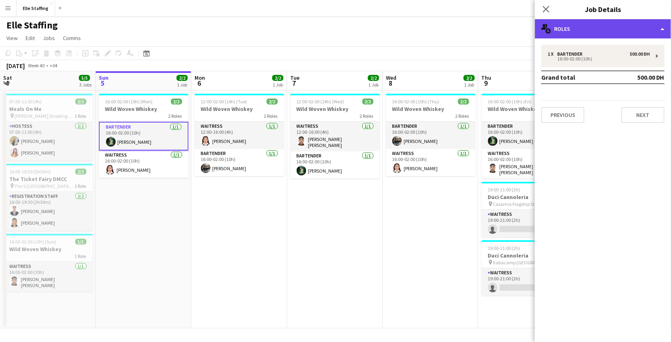
click at [629, 20] on div "multiple-users-add Roles" at bounding box center [603, 28] width 136 height 19
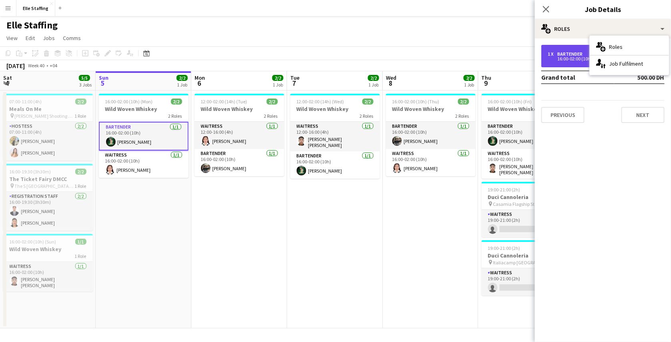
click at [585, 57] on div "16:00-02:00 (10h)" at bounding box center [599, 59] width 102 height 4
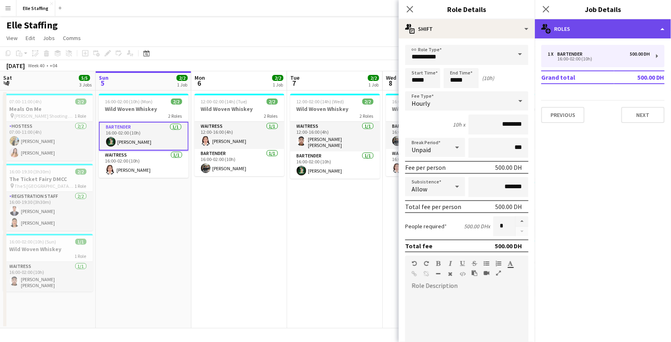
click at [605, 35] on div "multiple-users-add Roles" at bounding box center [603, 28] width 136 height 19
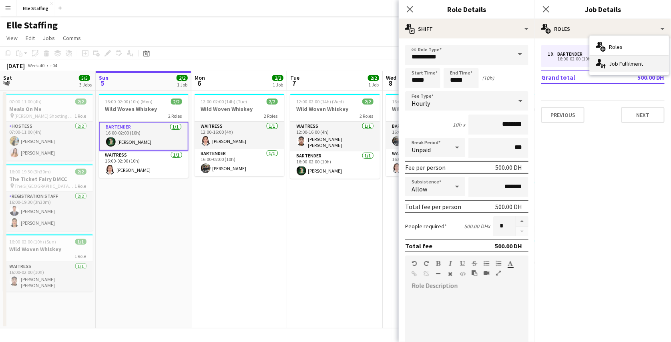
click at [622, 64] on div "single-neutral-actions-up-down Job Fulfilment" at bounding box center [629, 64] width 79 height 16
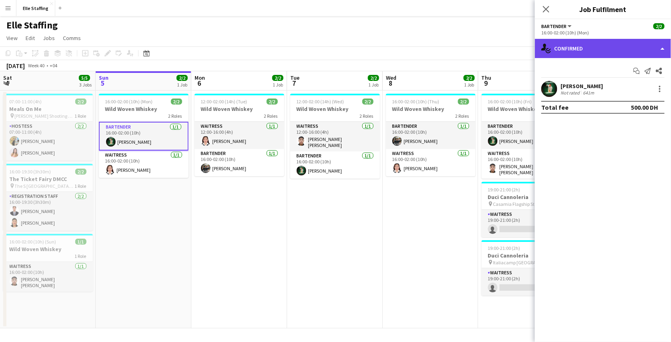
click at [621, 44] on div "single-neutral-actions-check-2 Confirmed" at bounding box center [603, 48] width 136 height 19
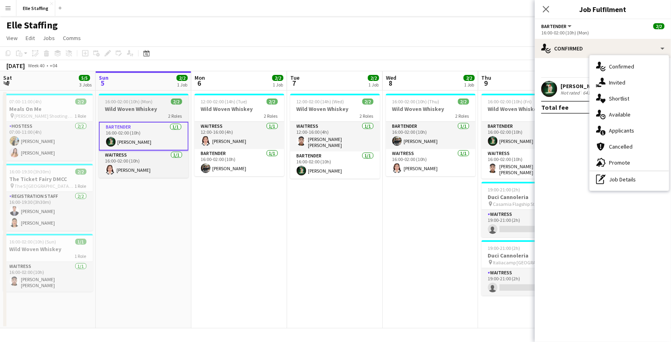
click at [126, 105] on h3 "Wild Woven Whiskey" at bounding box center [144, 108] width 90 height 7
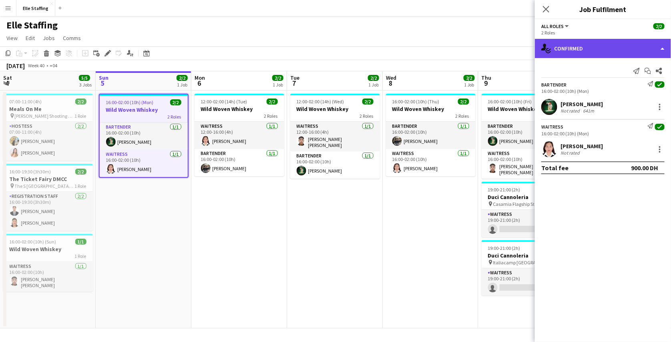
click at [599, 43] on div "single-neutral-actions-check-2 Confirmed" at bounding box center [603, 48] width 136 height 19
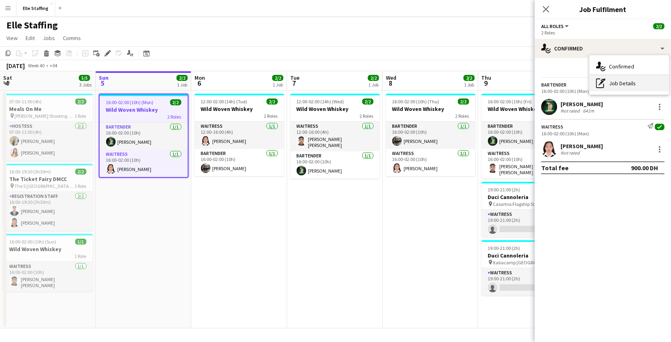
click at [615, 80] on div "pen-write Job Details" at bounding box center [629, 83] width 79 height 16
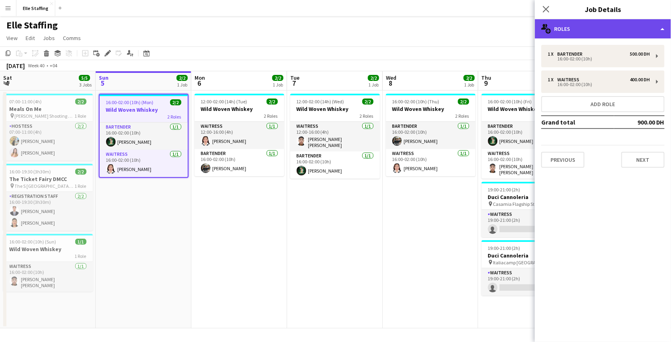
click at [621, 29] on div "multiple-users-add Roles" at bounding box center [603, 28] width 136 height 19
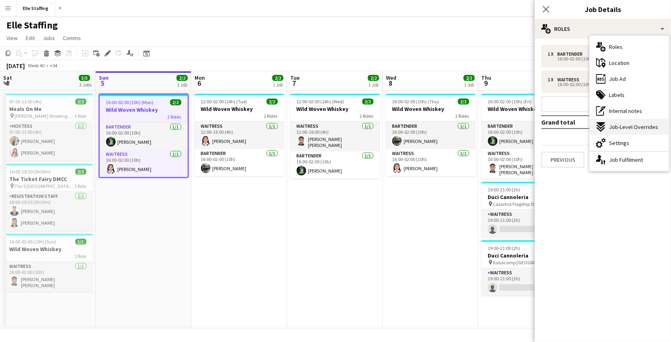
click at [624, 123] on span "Job-Level Overrides" at bounding box center [633, 126] width 49 height 7
